Goal: Book appointment/travel/reservation

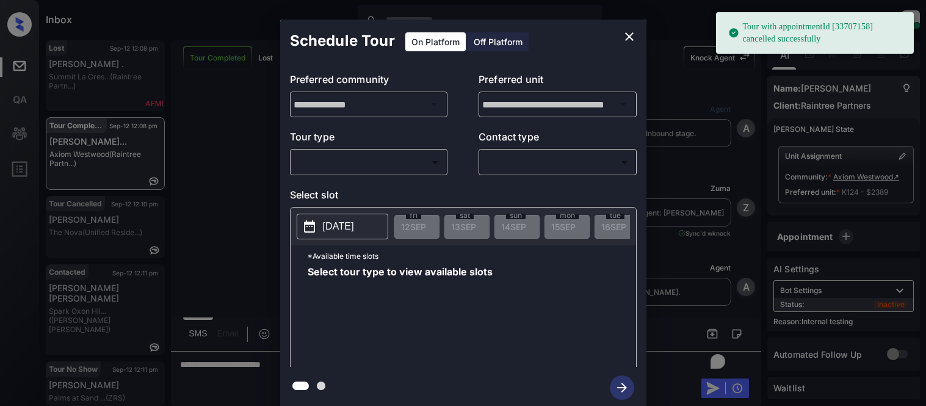
click at [315, 168] on body "Tour with appointmentId [33707158] cancelled successfully Inbox Kristina Cataag…" at bounding box center [463, 203] width 926 height 406
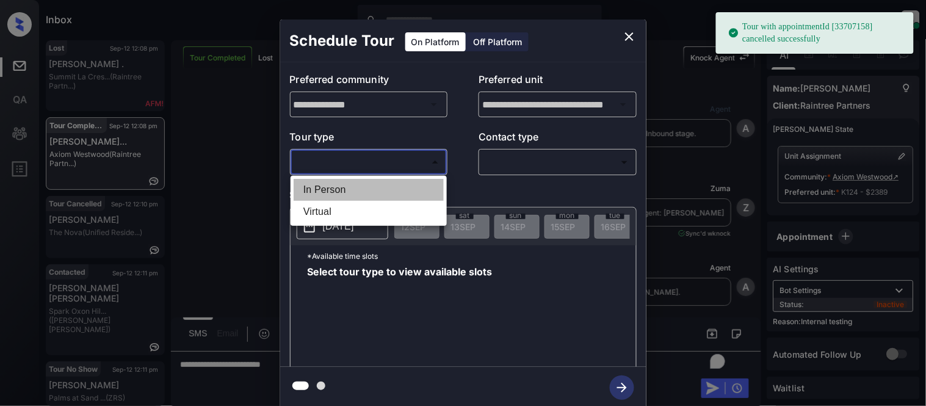
click at [315, 179] on li "In Person" at bounding box center [369, 190] width 150 height 22
type input "********"
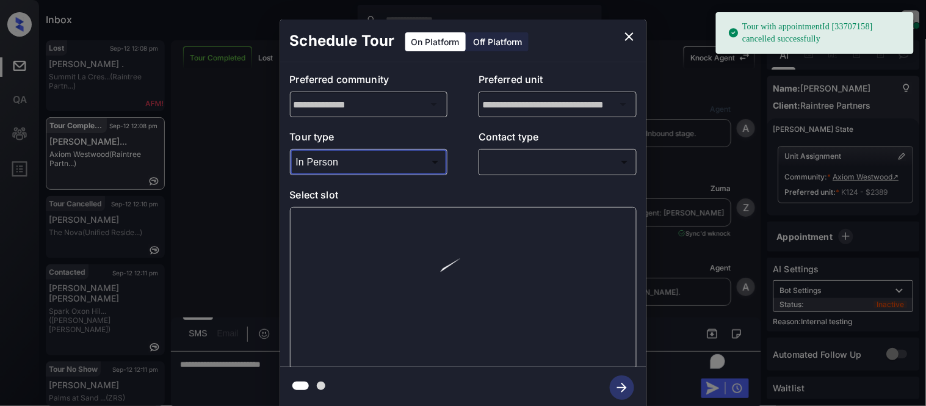
scroll to position [3941, 0]
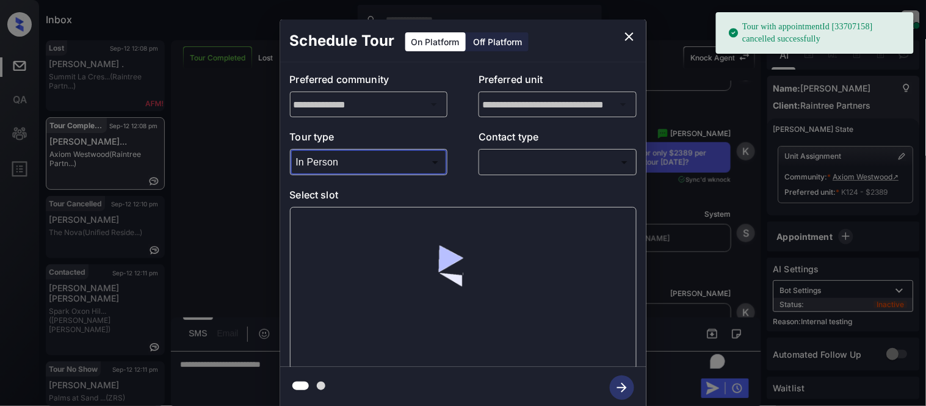
click at [510, 159] on body "Tour with appointmentId [33707158] cancelled successfully Inbox Kristina Cataag…" at bounding box center [463, 203] width 926 height 406
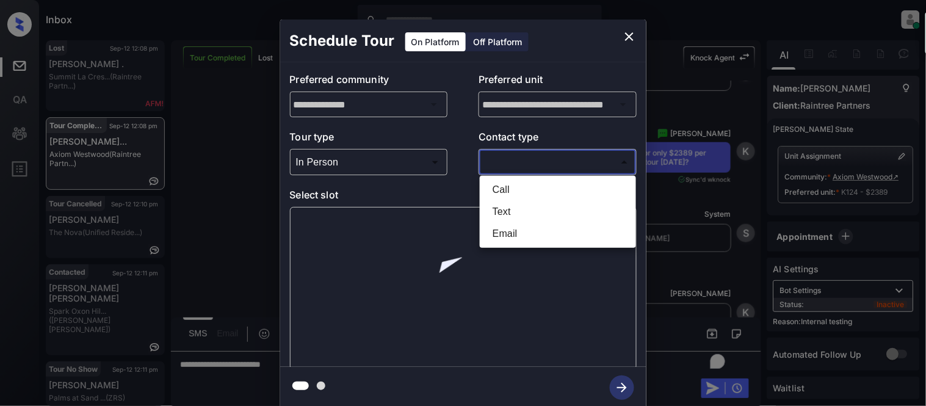
click at [488, 214] on li "Text" at bounding box center [558, 212] width 150 height 22
type input "****"
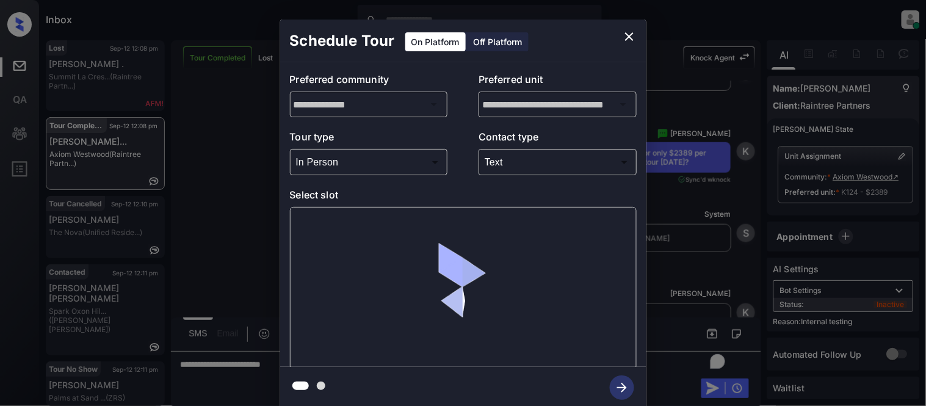
click at [315, 222] on div at bounding box center [463, 288] width 347 height 163
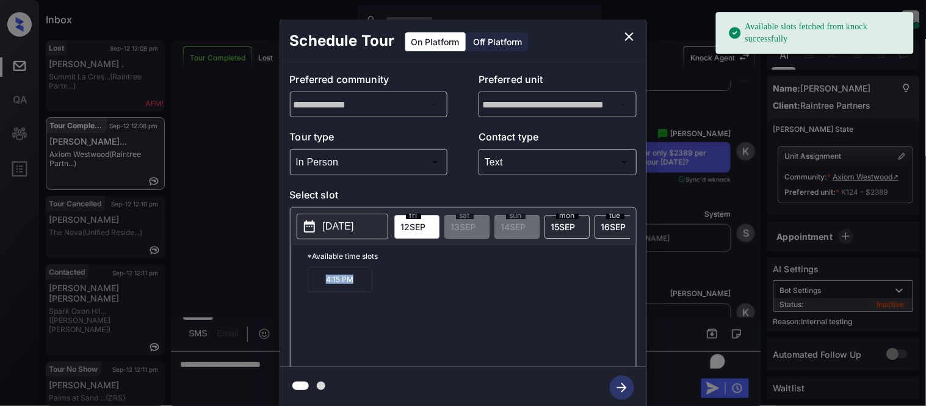
drag, startPoint x: 317, startPoint y: 290, endPoint x: 386, endPoint y: 290, distance: 69.0
click at [386, 290] on div "4:15 PM" at bounding box center [472, 316] width 328 height 98
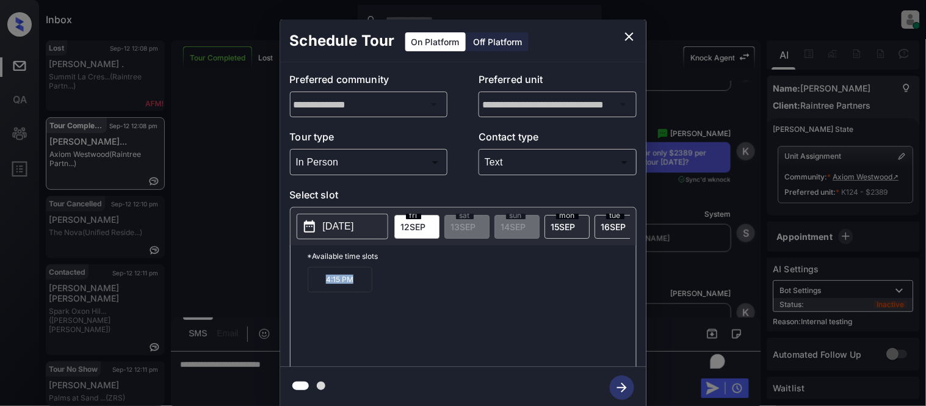
copy p "4:15 PM"
click at [200, 277] on div "**********" at bounding box center [463, 214] width 926 height 428
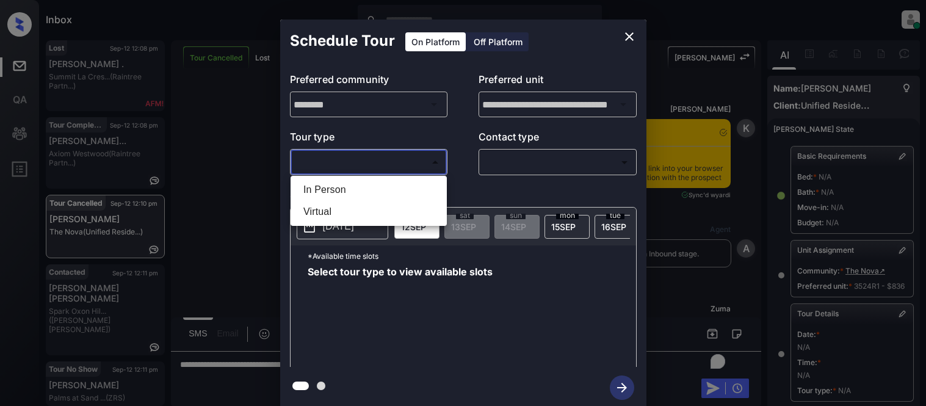
click at [350, 185] on li "In Person" at bounding box center [369, 190] width 150 height 22
type input "********"
click at [496, 171] on div at bounding box center [463, 203] width 926 height 406
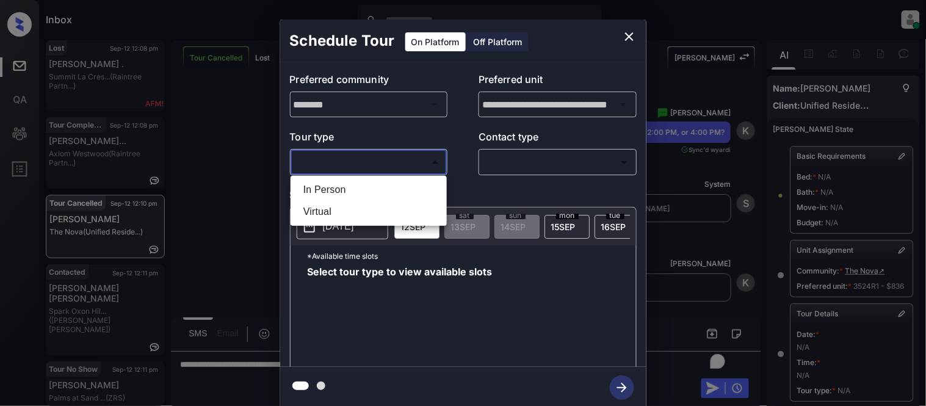
scroll to position [194, 0]
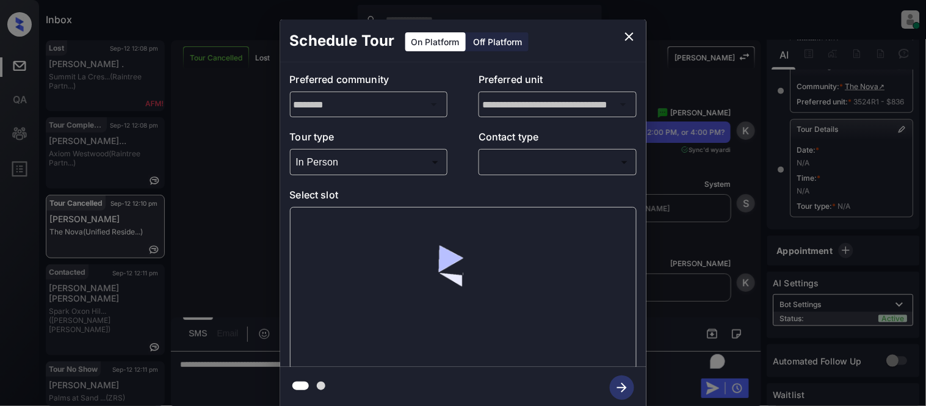
click at [501, 167] on body "Inbox Kristina Cataag Online Set yourself offline Set yourself on break Profile…" at bounding box center [463, 203] width 926 height 406
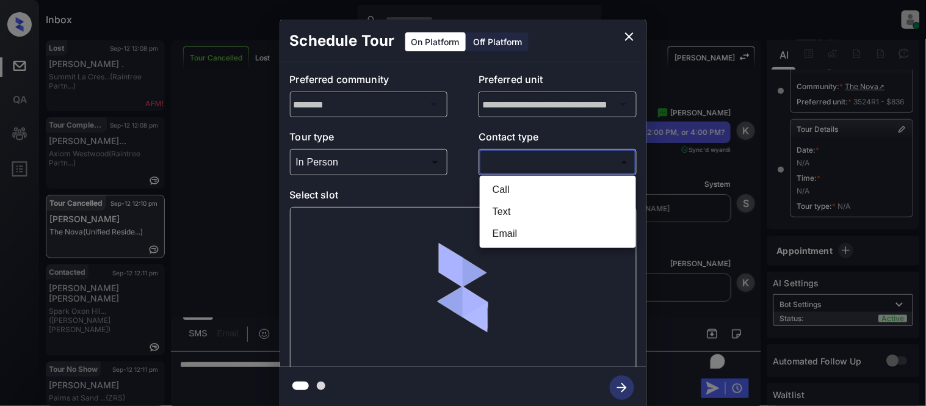
click at [502, 222] on li "Text" at bounding box center [558, 212] width 150 height 22
type input "****"
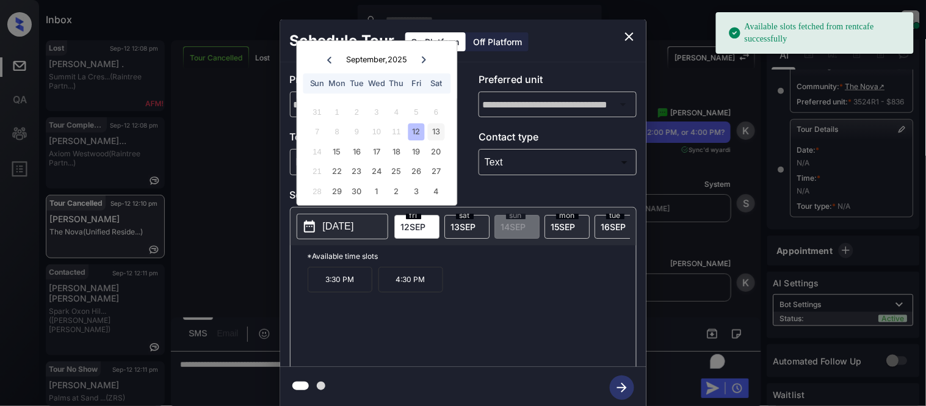
click at [433, 137] on div "13" at bounding box center [436, 132] width 16 height 16
click at [334, 338] on p "4:00 PM" at bounding box center [340, 332] width 65 height 26
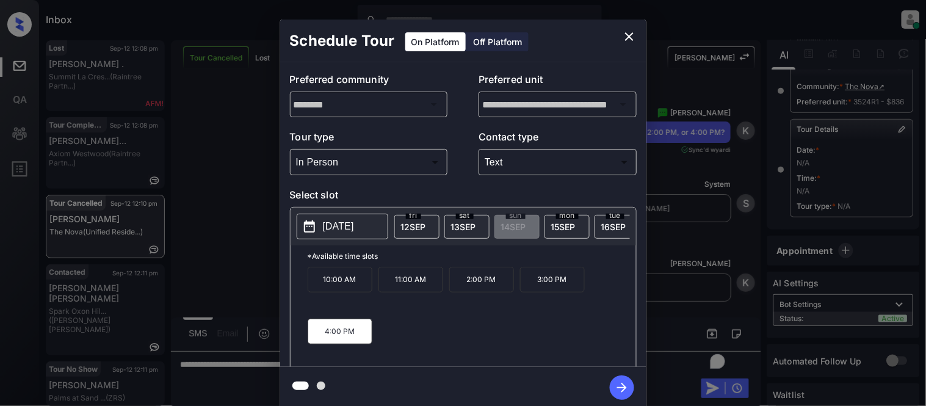
click at [630, 385] on icon "button" at bounding box center [622, 387] width 24 height 24
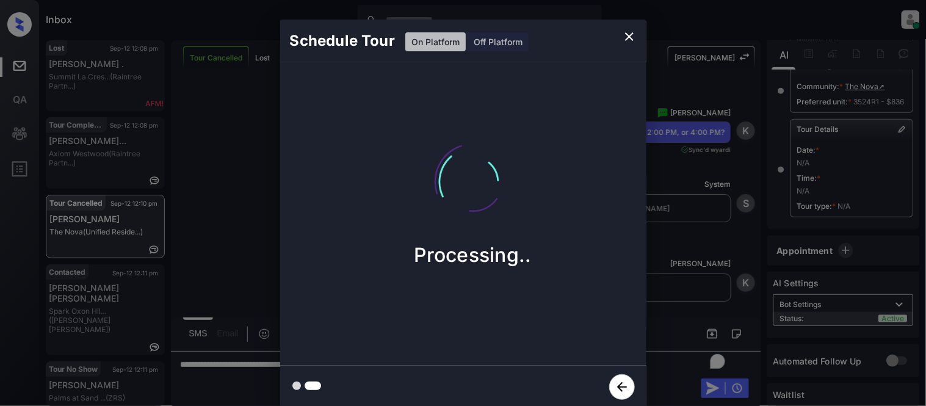
click at [670, 258] on div "Schedule Tour On Platform Off Platform Processing.." at bounding box center [463, 214] width 926 height 428
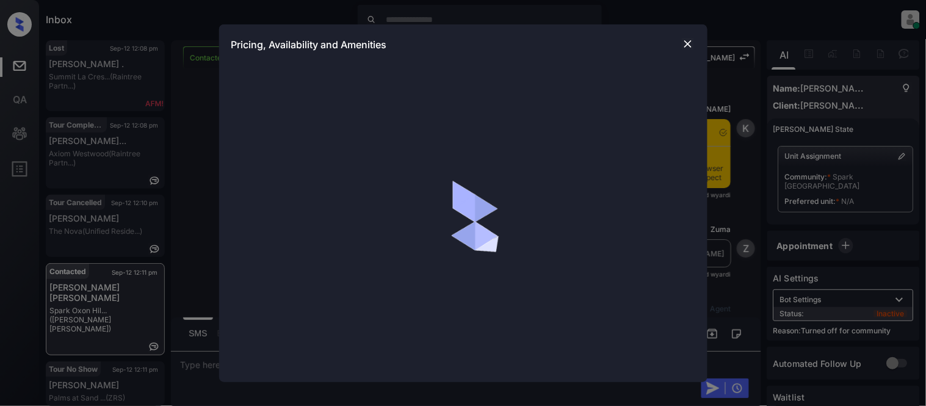
scroll to position [3, 0]
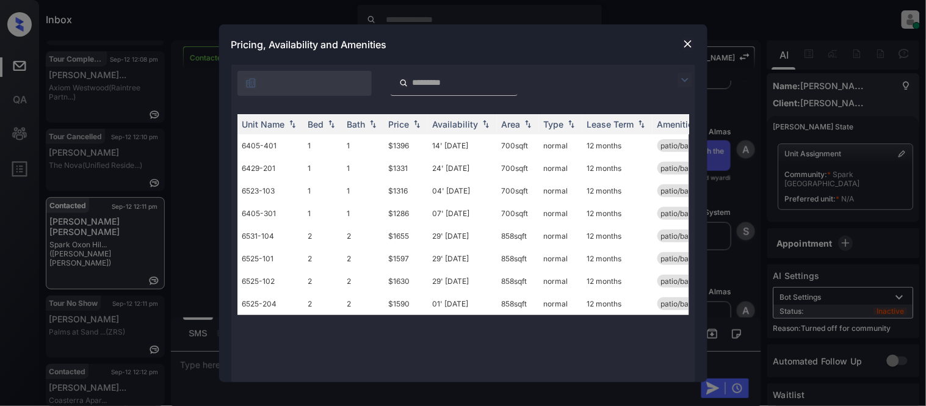
click at [685, 77] on img at bounding box center [685, 80] width 15 height 15
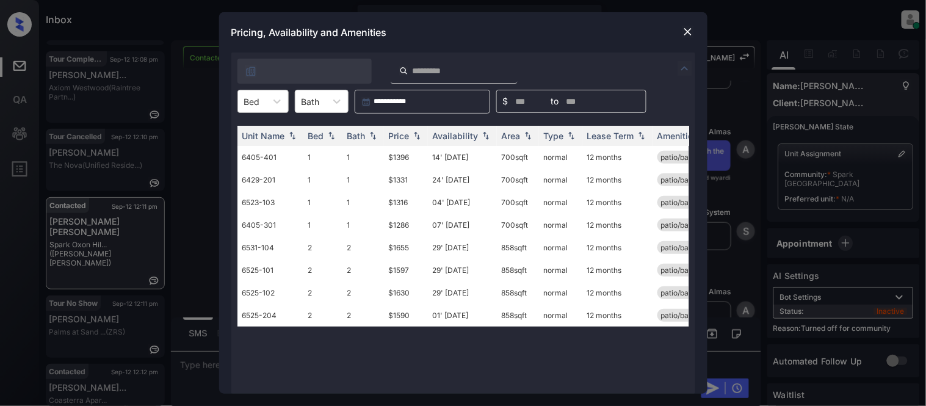
click at [261, 92] on div "Bed" at bounding box center [262, 101] width 51 height 23
click at [253, 136] on div "1" at bounding box center [262, 131] width 51 height 22
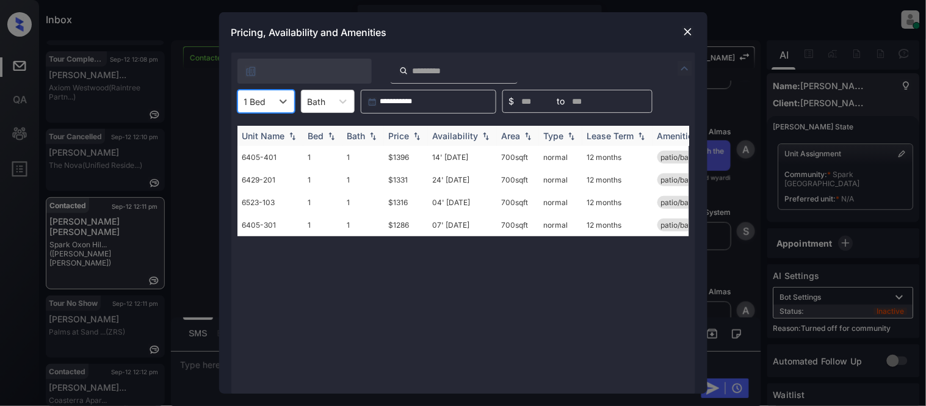
click at [413, 135] on img at bounding box center [417, 136] width 12 height 9
click at [413, 135] on img at bounding box center [417, 135] width 12 height 9
click at [398, 159] on td "$1286" at bounding box center [406, 157] width 44 height 23
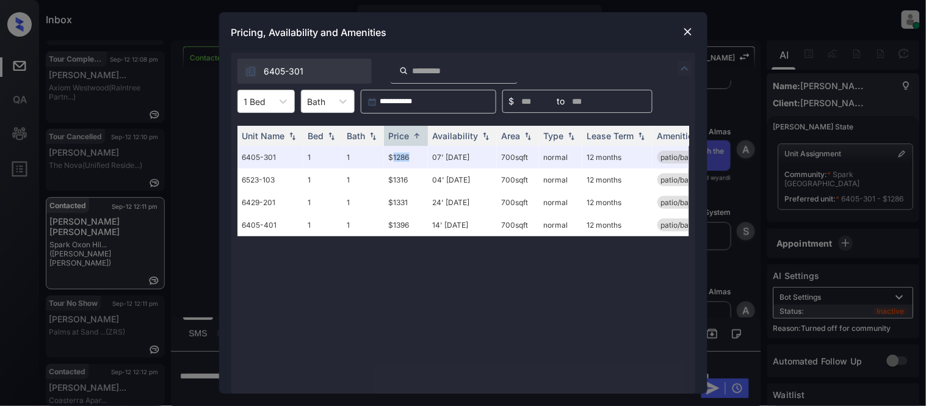
click at [688, 37] on img at bounding box center [688, 32] width 12 height 12
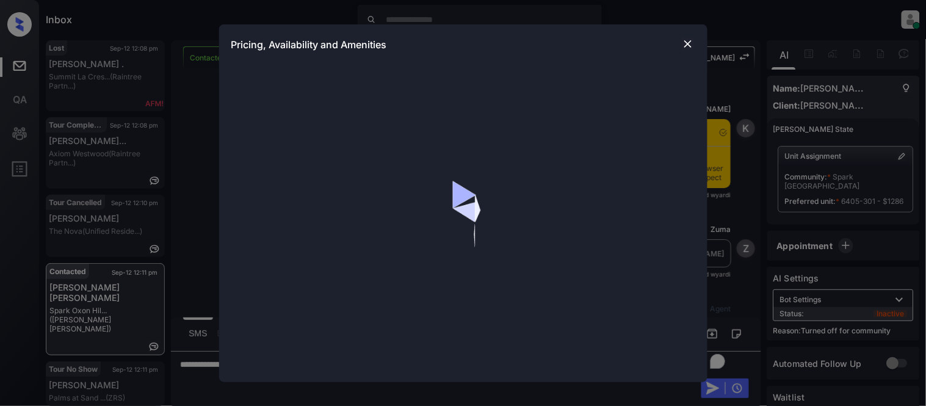
scroll to position [3, 0]
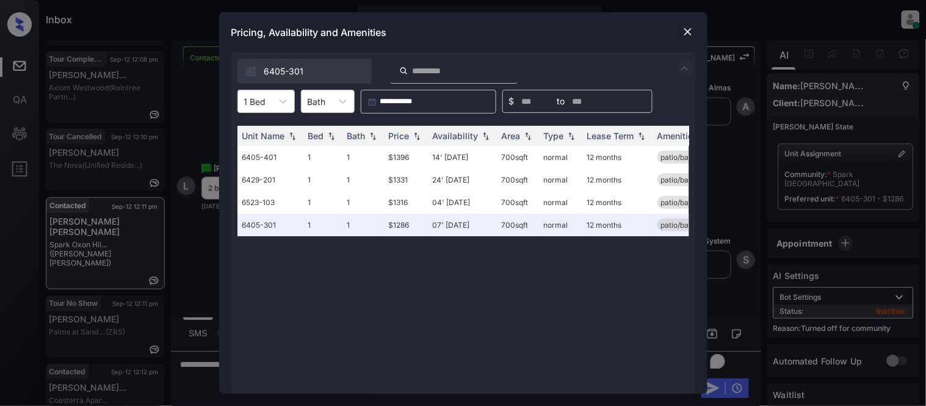
click at [266, 107] on div "1 Bed" at bounding box center [255, 102] width 34 height 18
click at [273, 159] on div "2" at bounding box center [265, 153] width 57 height 22
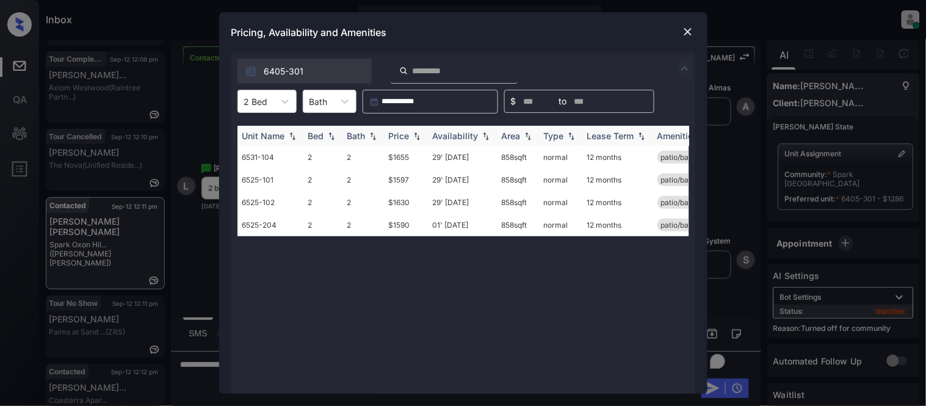
click at [412, 138] on img at bounding box center [417, 136] width 12 height 9
click at [392, 159] on td "$1590" at bounding box center [406, 157] width 44 height 23
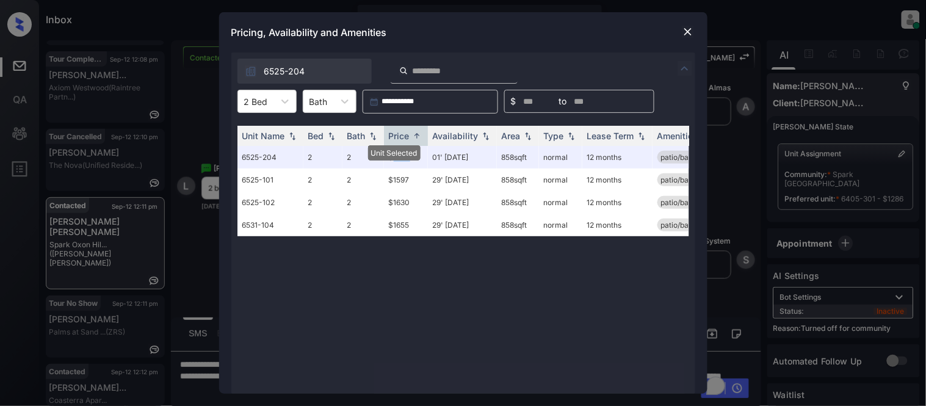
click at [688, 34] on img at bounding box center [688, 32] width 12 height 12
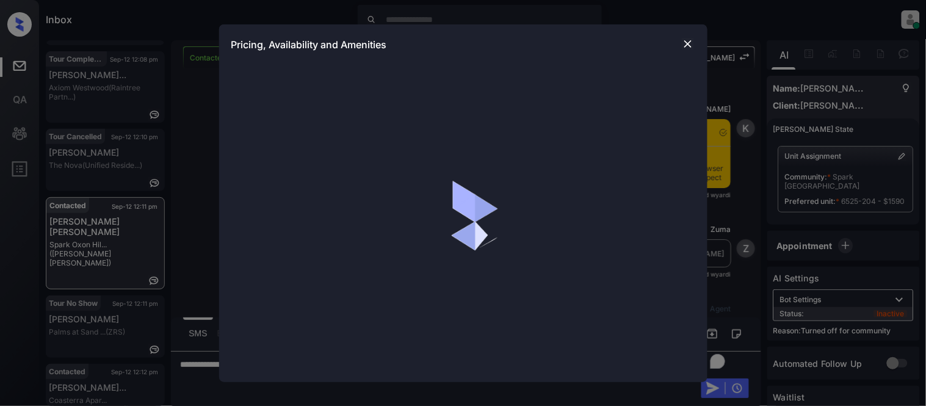
scroll to position [3, 0]
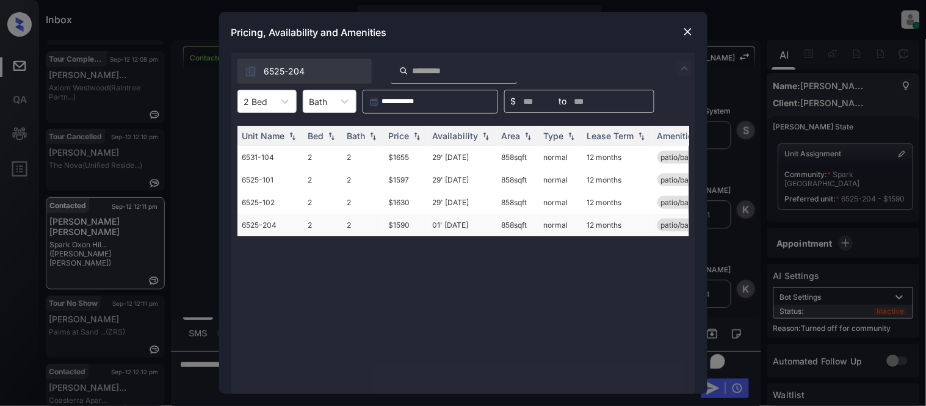
drag, startPoint x: 492, startPoint y: 228, endPoint x: 531, endPoint y: 226, distance: 39.1
click at [531, 226] on tr "6525-204 2 2 $1590 01' Sep 25 858 sqft normal 12 months patio/balcony renovated" at bounding box center [556, 225] width 638 height 23
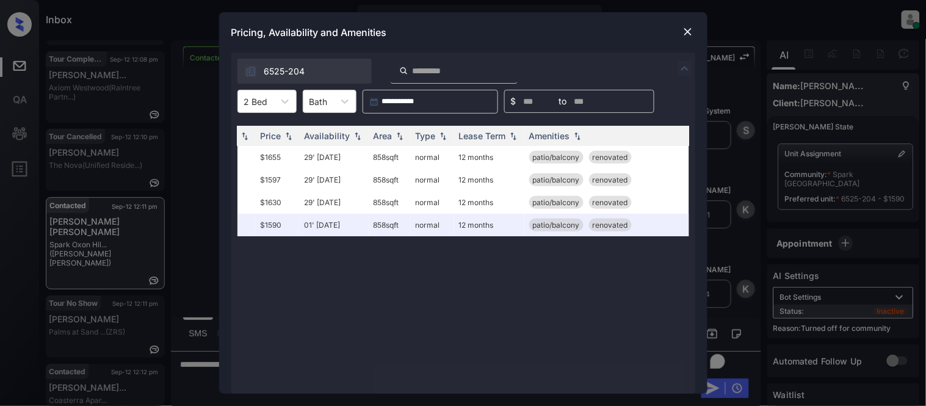
scroll to position [0, 139]
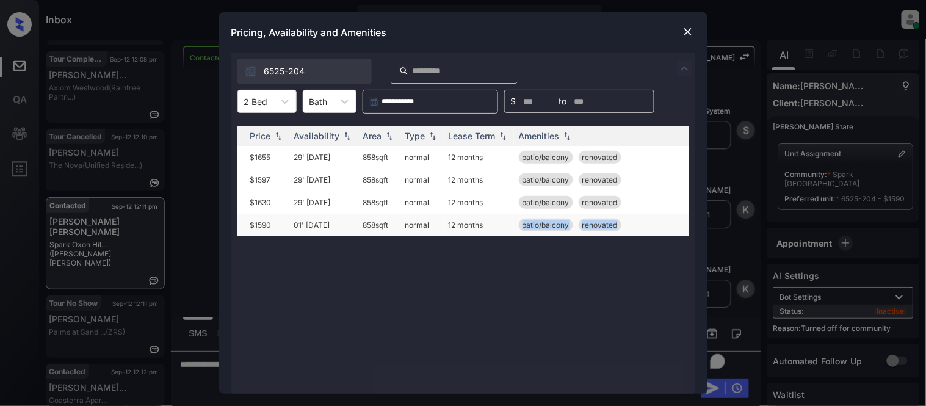
drag, startPoint x: 511, startPoint y: 230, endPoint x: 642, endPoint y: 229, distance: 130.6
click at [642, 229] on tr "6525-204 2 2 $1590 01' Sep 25 858 sqft normal 12 months patio/balcony renovated" at bounding box center [418, 225] width 638 height 23
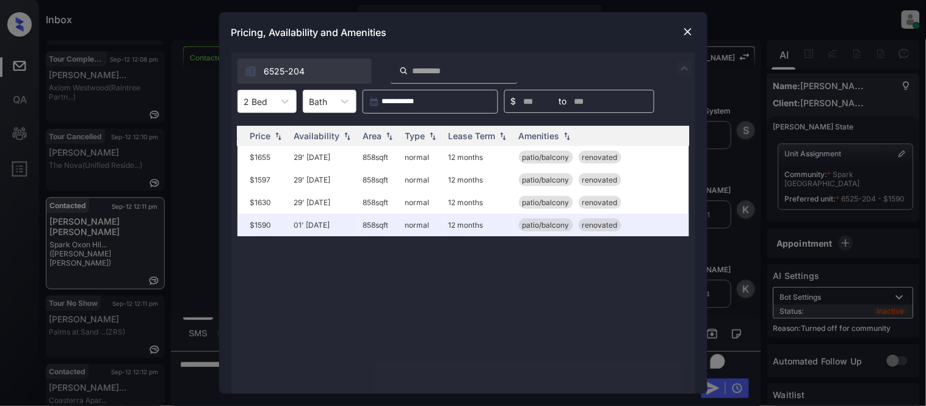
click at [721, 208] on div "**********" at bounding box center [463, 203] width 926 height 406
click at [690, 31] on img at bounding box center [688, 32] width 12 height 12
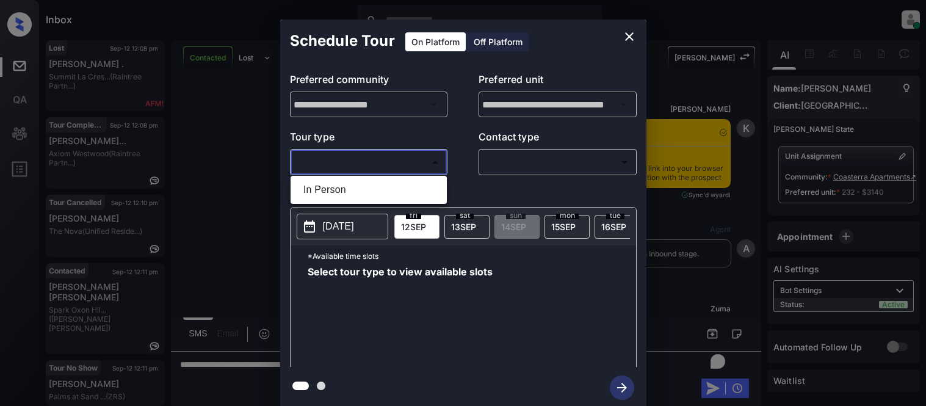
click at [338, 184] on li "In Person" at bounding box center [369, 190] width 150 height 22
type input "********"
click at [529, 165] on div at bounding box center [463, 203] width 926 height 406
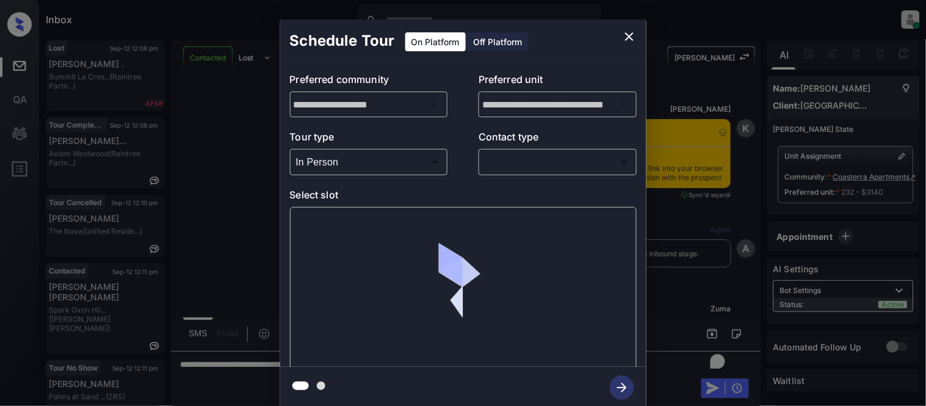
scroll to position [2449, 0]
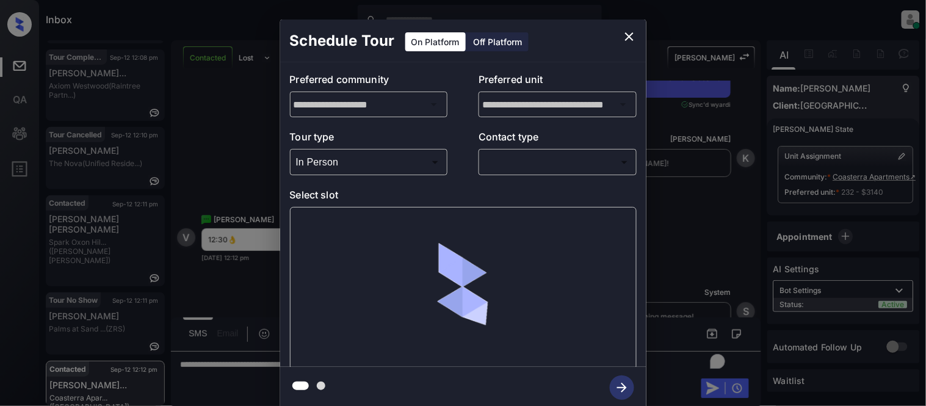
click at [529, 165] on body "Inbox [PERSON_NAME] Cataag Online Set yourself offline Set yourself on break Pr…" at bounding box center [463, 203] width 926 height 406
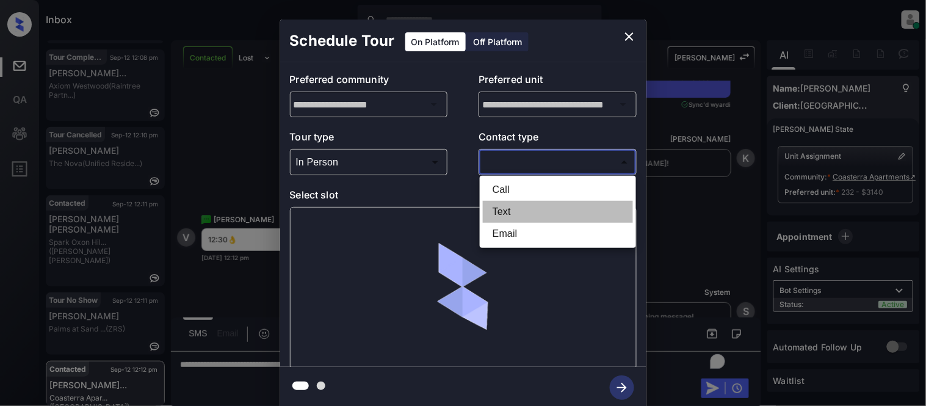
click at [509, 220] on li "Text" at bounding box center [558, 212] width 150 height 22
type input "****"
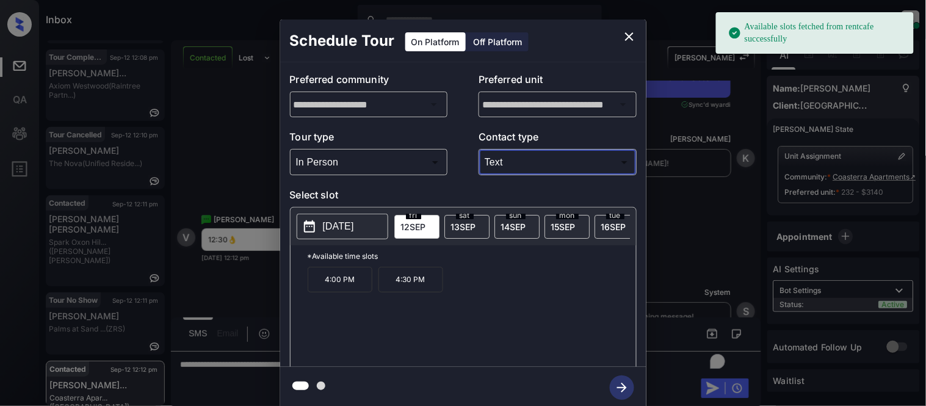
click at [449, 227] on div "sat 13 SEP" at bounding box center [466, 227] width 45 height 24
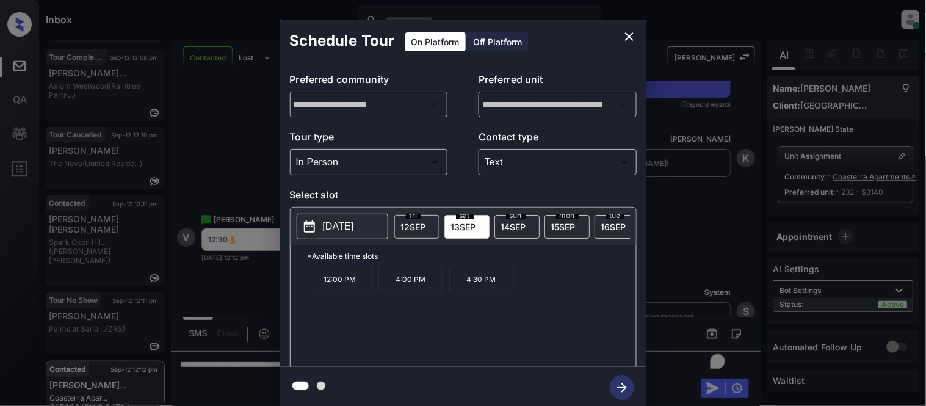
click at [327, 288] on p "12:00 PM" at bounding box center [340, 280] width 65 height 26
click at [627, 386] on icon "button" at bounding box center [622, 387] width 24 height 24
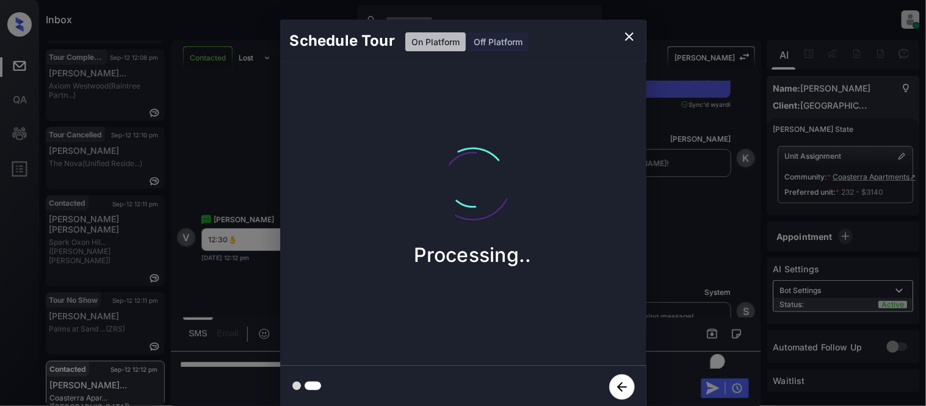
click at [680, 256] on div "Schedule Tour On Platform Off Platform Processing.." at bounding box center [463, 214] width 926 height 428
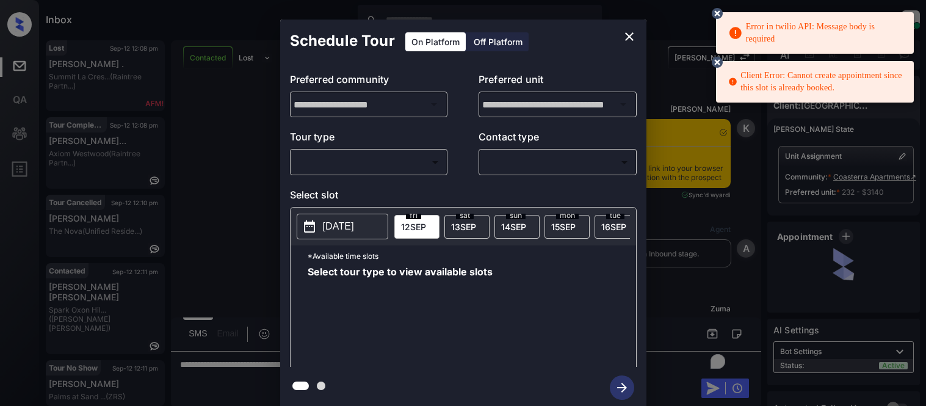
click at [710, 10] on icon at bounding box center [717, 13] width 15 height 15
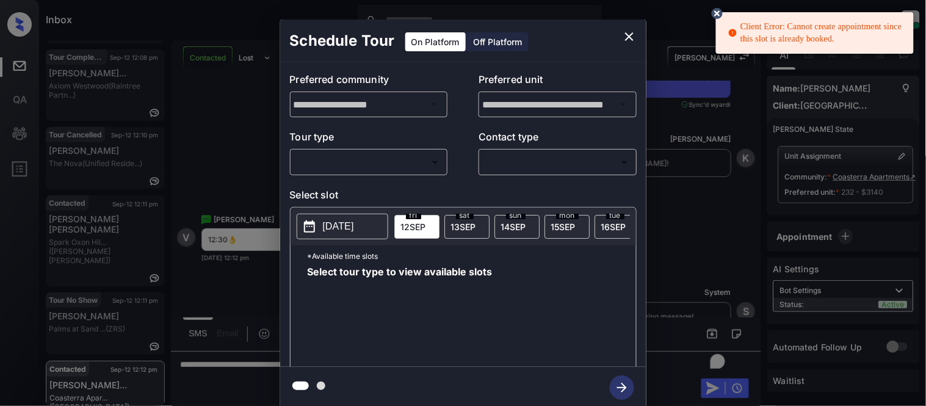
click at [719, 13] on icon at bounding box center [717, 13] width 11 height 11
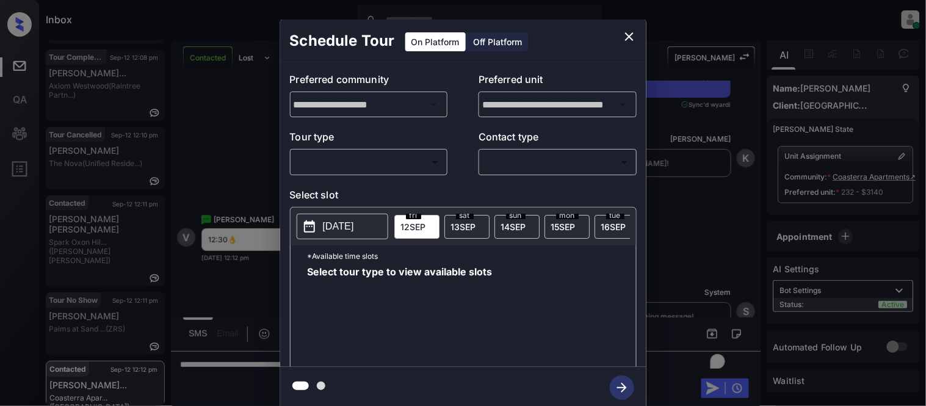
click at [423, 151] on body "Client Error: Cannot create appointment since this slot is already booked. Inbo…" at bounding box center [463, 203] width 926 height 406
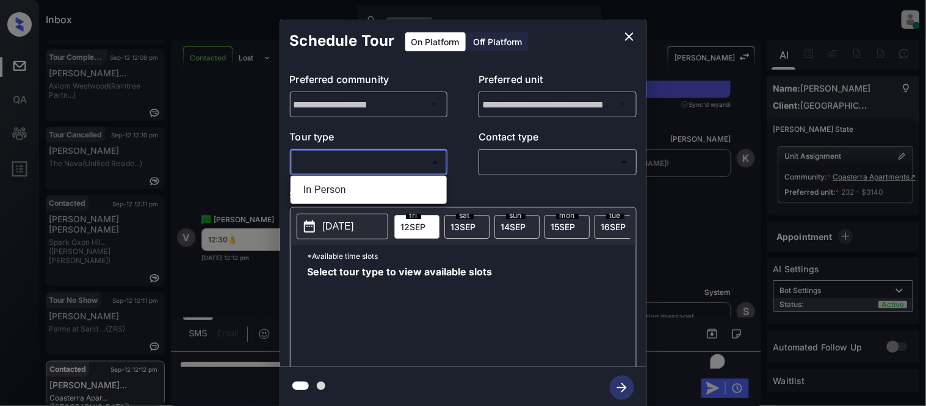
click at [389, 179] on li "In Person" at bounding box center [369, 190] width 150 height 22
type input "********"
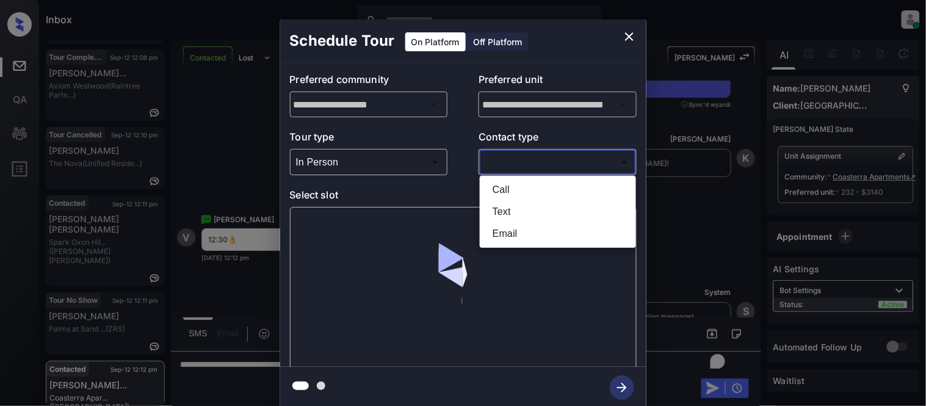
click at [505, 165] on body "Inbox [PERSON_NAME] Cataag Online Set yourself offline Set yourself on break Pr…" at bounding box center [463, 203] width 926 height 406
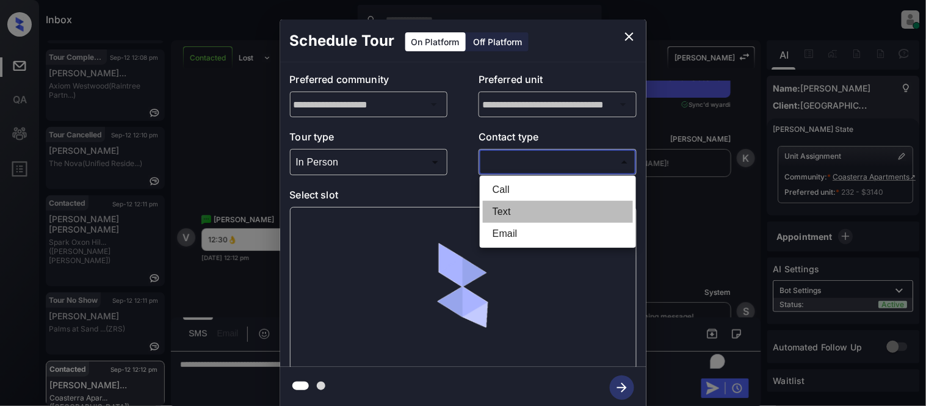
click at [507, 208] on li "Text" at bounding box center [558, 212] width 150 height 22
type input "****"
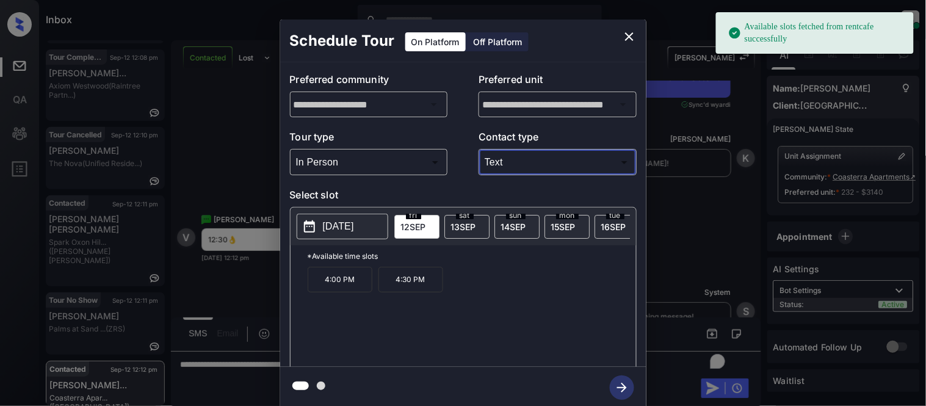
click at [342, 223] on p "[DATE]" at bounding box center [338, 226] width 31 height 15
click at [459, 224] on span "[DATE]" at bounding box center [463, 227] width 25 height 10
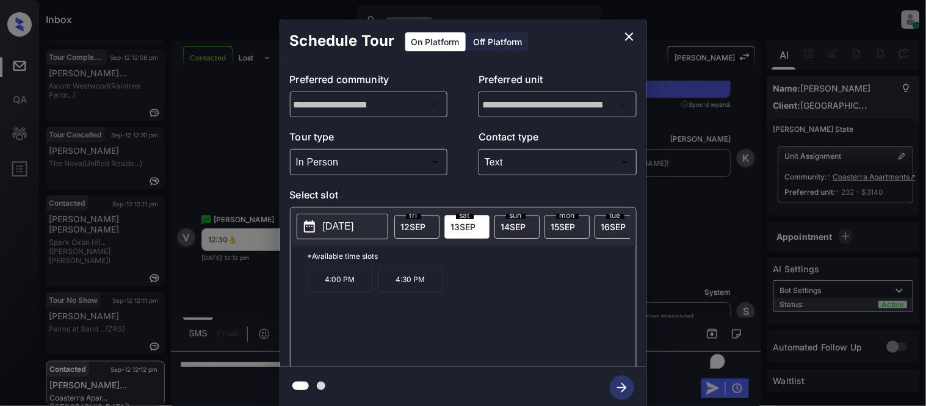
click at [345, 286] on p "4:00 PM" at bounding box center [340, 280] width 65 height 26
click at [620, 381] on icon "button" at bounding box center [622, 387] width 24 height 24
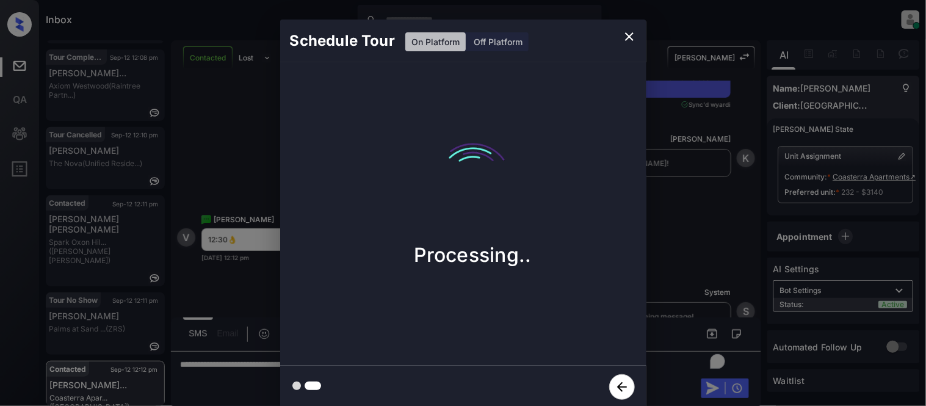
click at [676, 281] on div "Schedule Tour On Platform Off Platform Processing.." at bounding box center [463, 214] width 926 height 428
